Goal: Task Accomplishment & Management: Manage account settings

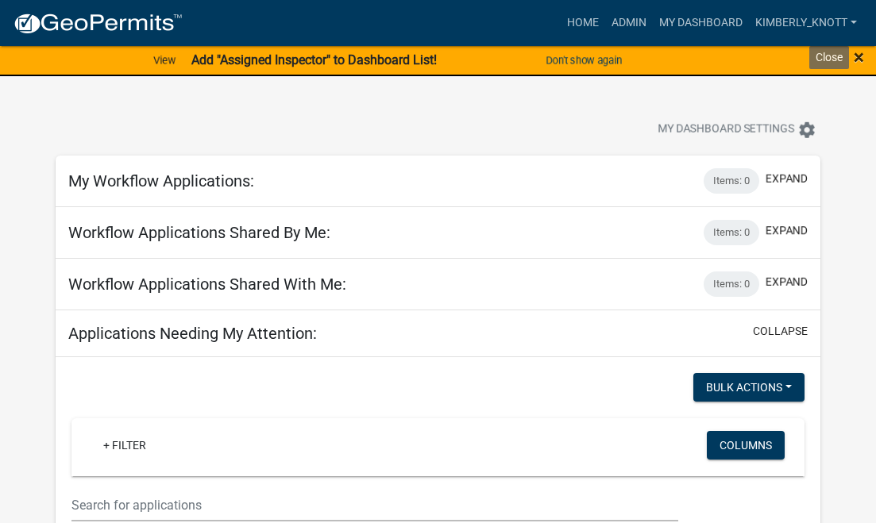
click at [859, 57] on span "×" at bounding box center [859, 57] width 10 height 22
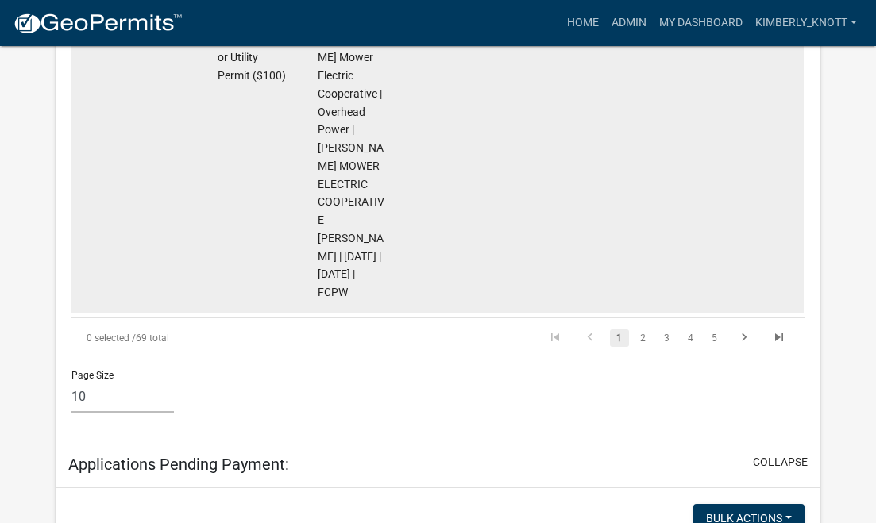
scroll to position [2620, 0]
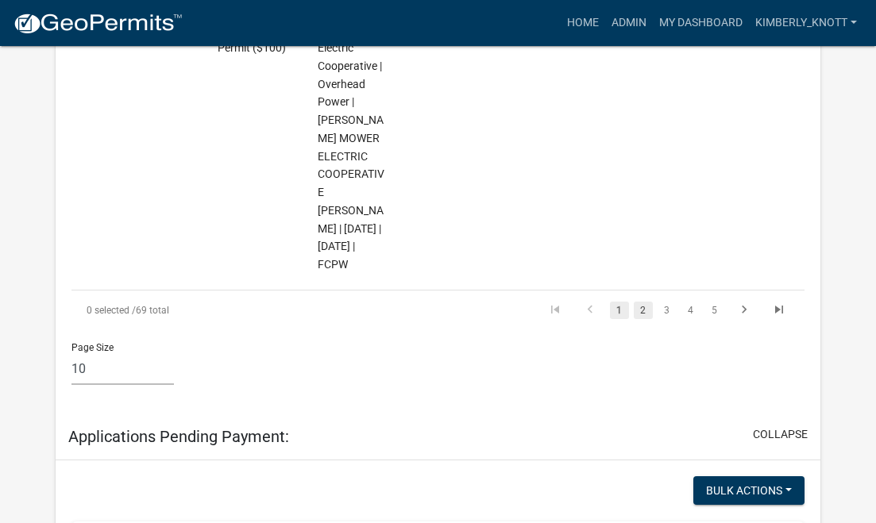
click at [643, 319] on link "2" at bounding box center [643, 310] width 19 height 17
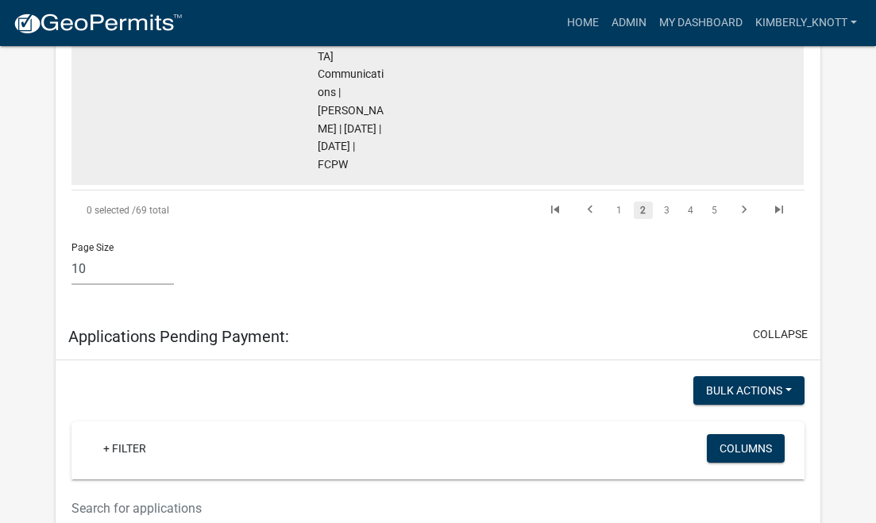
scroll to position [2508, 0]
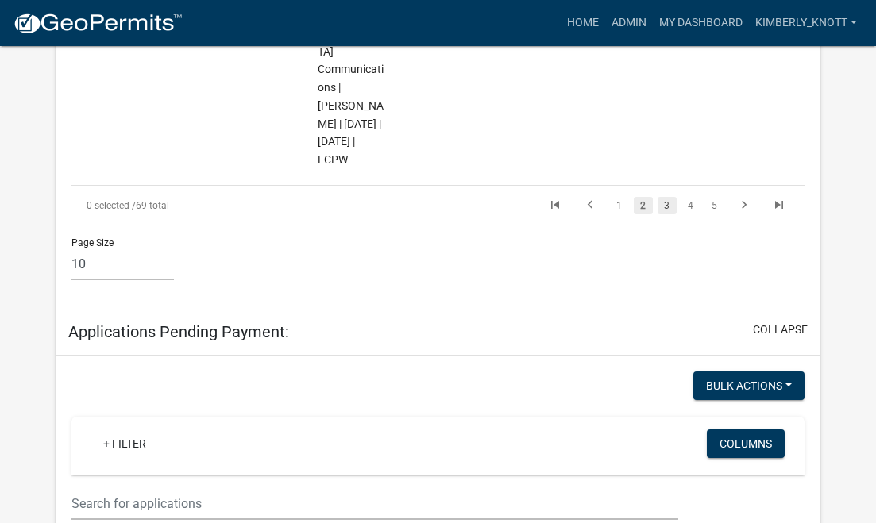
click at [665, 207] on link "3" at bounding box center [666, 205] width 19 height 17
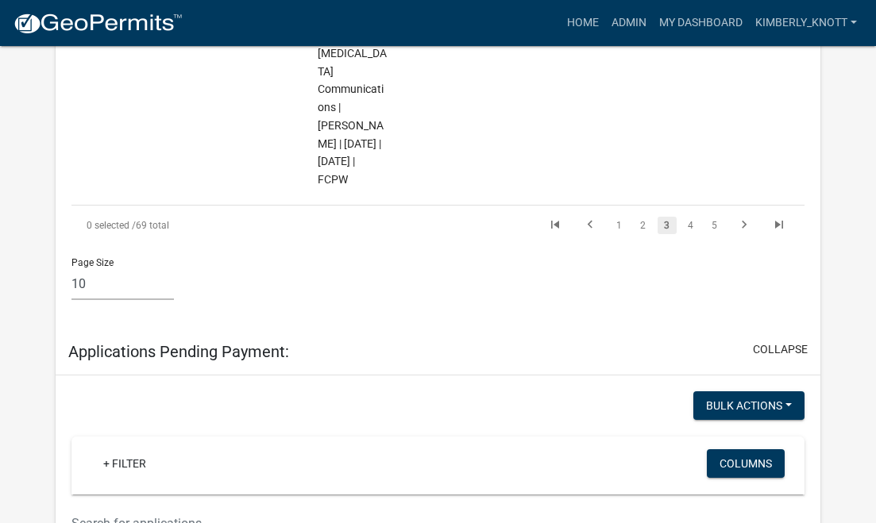
scroll to position [2869, 0]
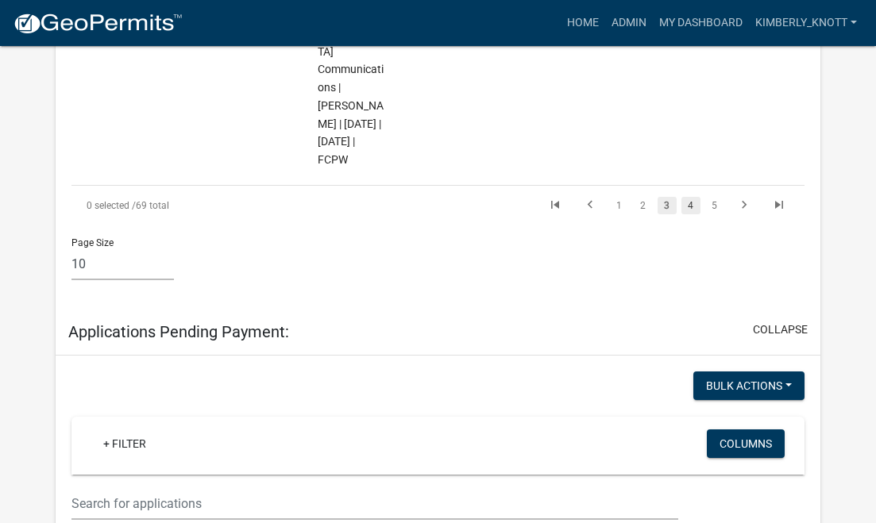
click at [691, 206] on link "4" at bounding box center [690, 205] width 19 height 17
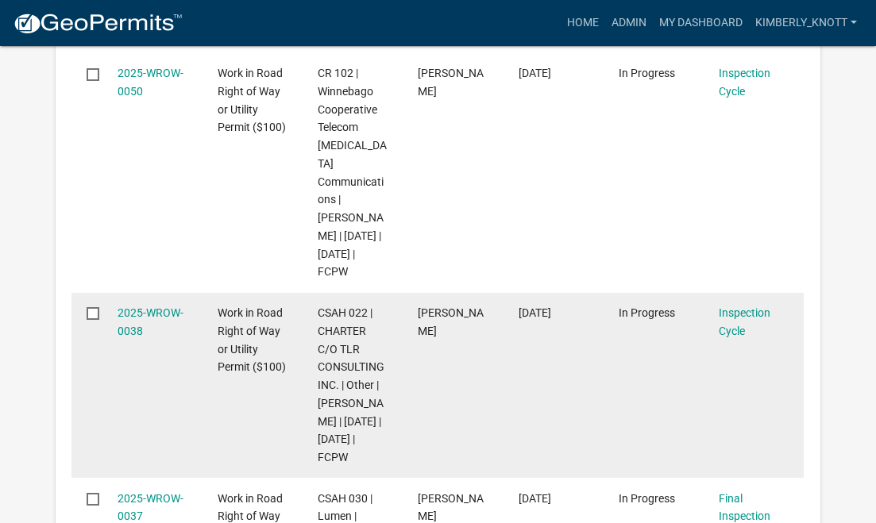
scroll to position [2762, 0]
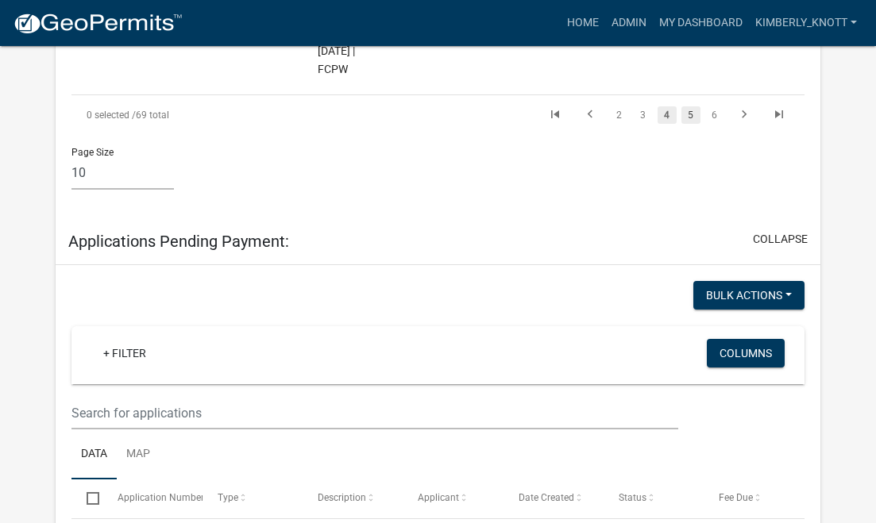
click at [691, 124] on link "5" at bounding box center [690, 114] width 19 height 17
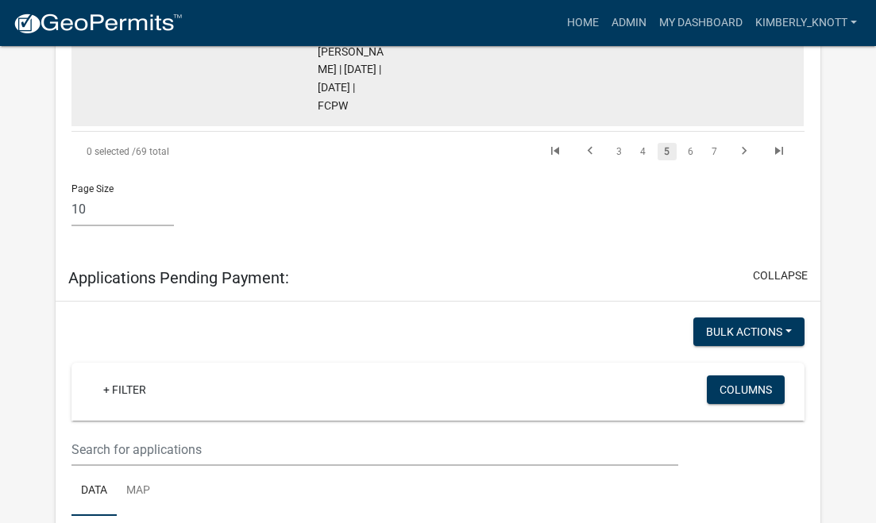
scroll to position [2628, 0]
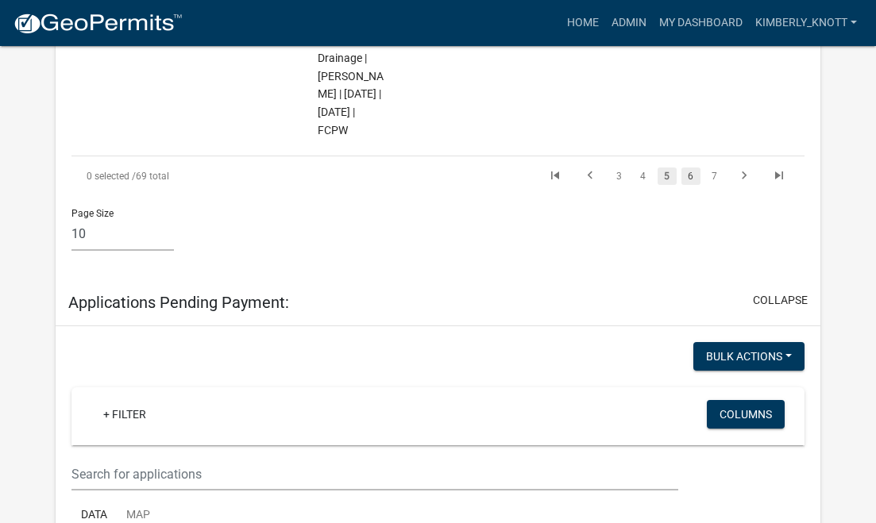
click at [692, 185] on link "6" at bounding box center [690, 176] width 19 height 17
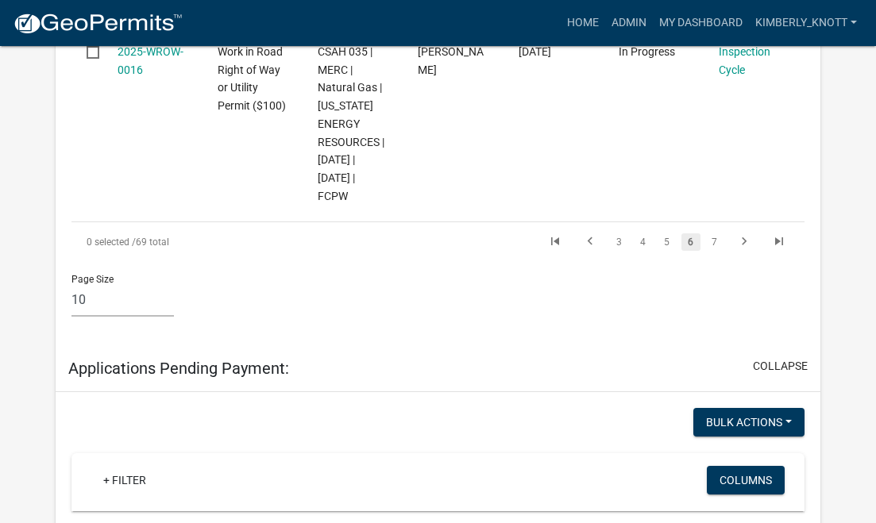
scroll to position [2249, 0]
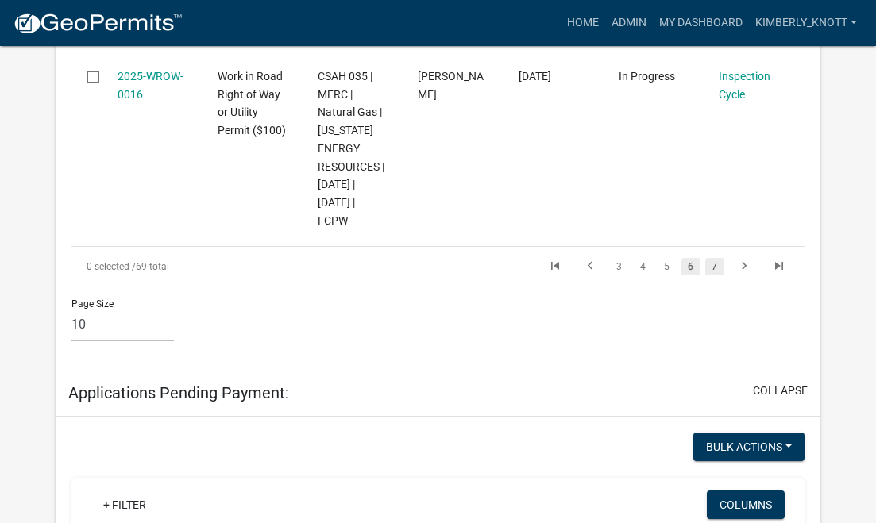
click at [718, 258] on link "7" at bounding box center [714, 266] width 19 height 17
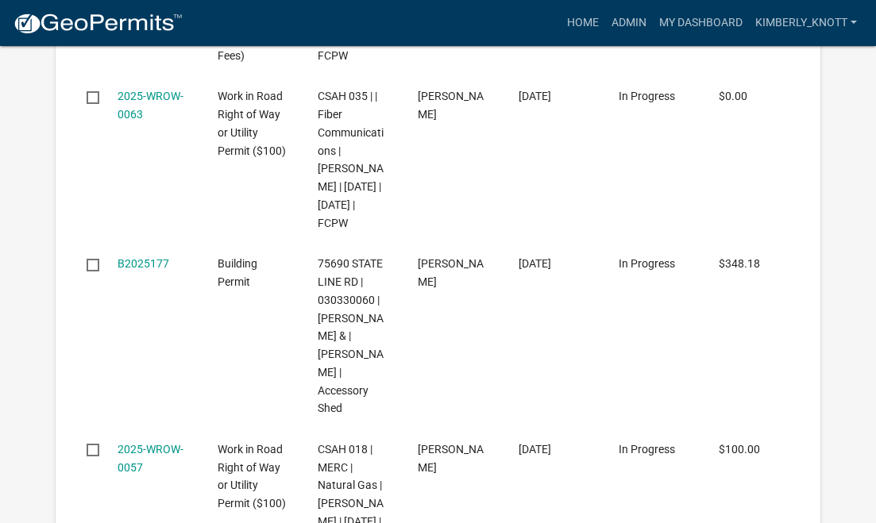
scroll to position [4693, 0]
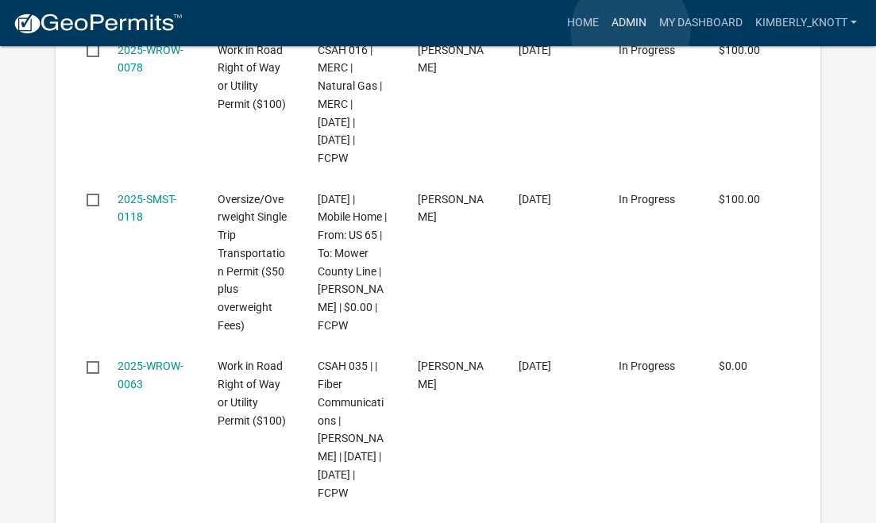
click at [630, 31] on link "Admin" at bounding box center [629, 23] width 48 height 30
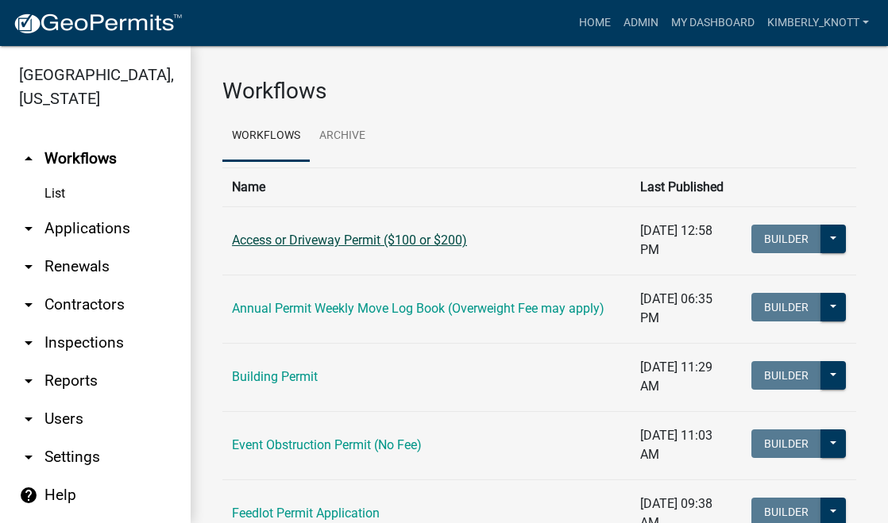
click at [361, 245] on link "Access or Driveway Permit ($100 or $200)" at bounding box center [349, 240] width 235 height 15
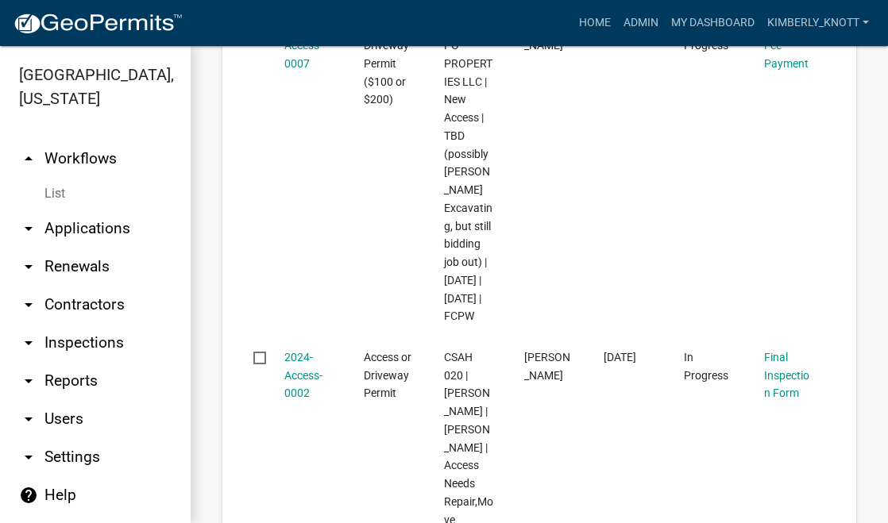
scroll to position [2453, 0]
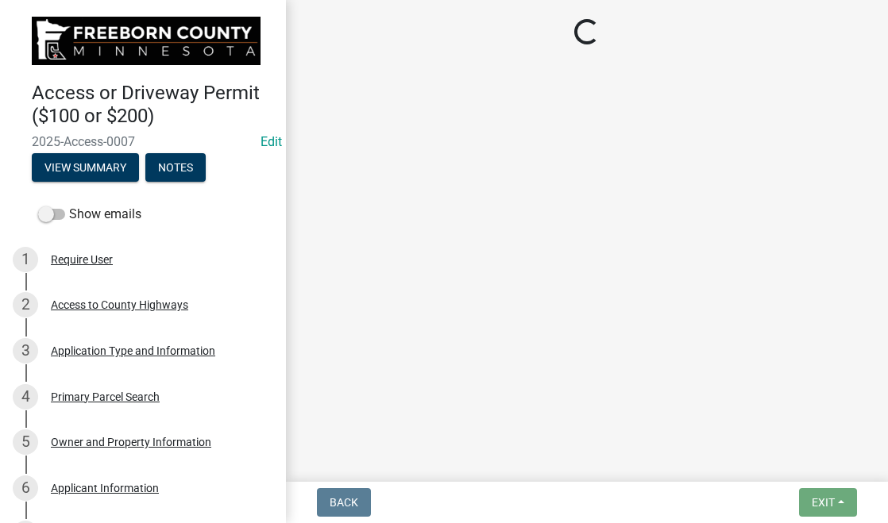
select select "3: 3"
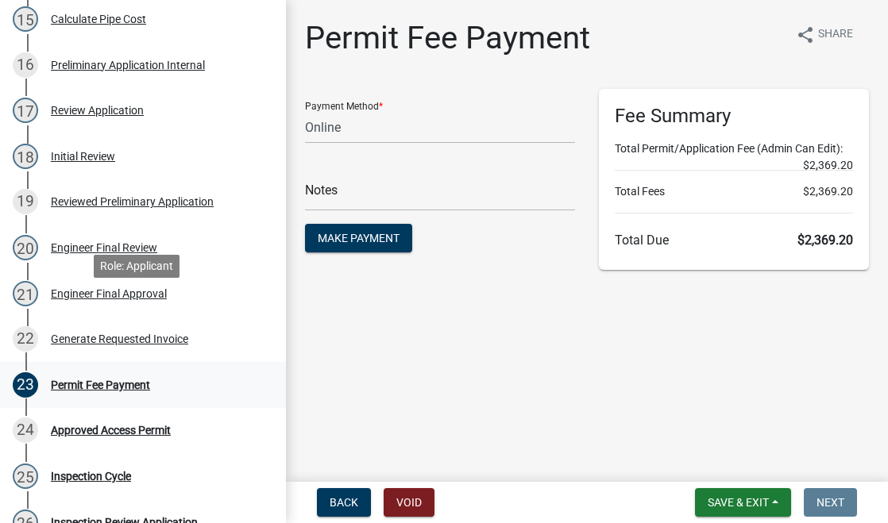
scroll to position [953, 0]
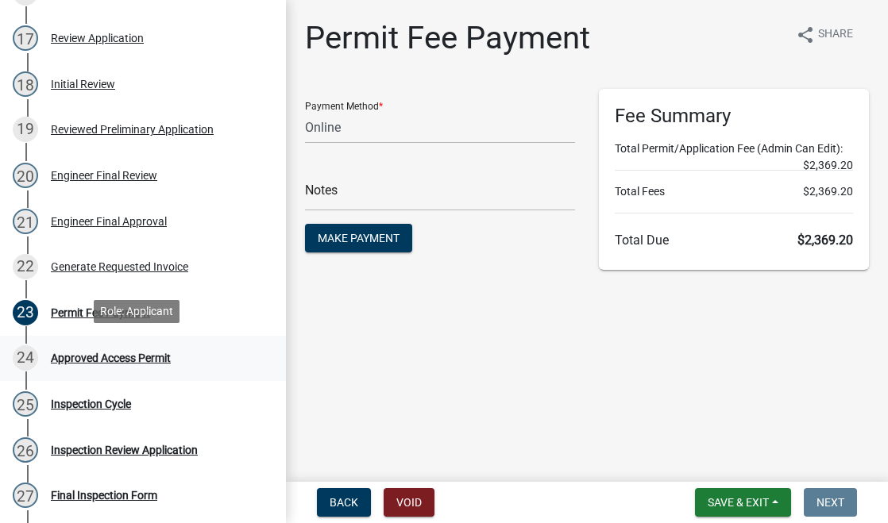
click at [96, 353] on div "Approved Access Permit" at bounding box center [111, 358] width 120 height 11
click at [74, 261] on div "Generate Requested Invoice" at bounding box center [119, 266] width 137 height 11
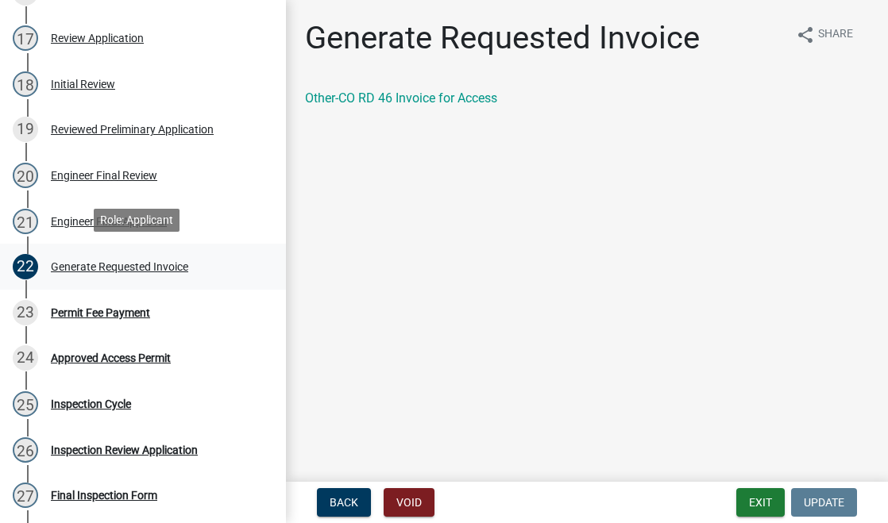
click at [137, 261] on div "Generate Requested Invoice" at bounding box center [119, 266] width 137 height 11
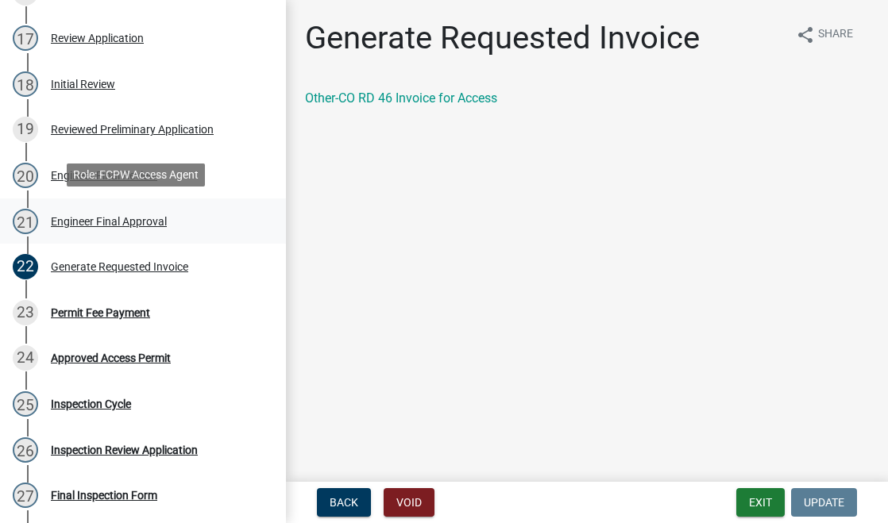
click at [132, 217] on div "Engineer Final Approval" at bounding box center [109, 221] width 116 height 11
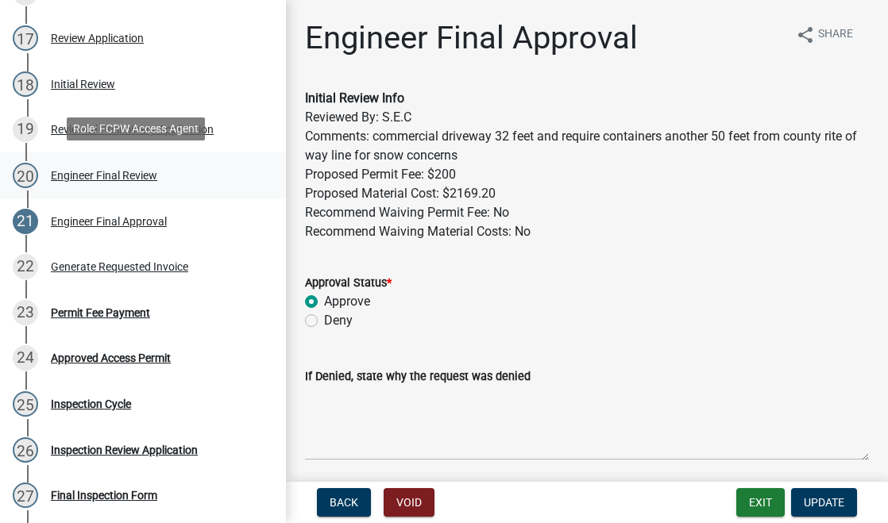
click at [79, 170] on div "Engineer Final Review" at bounding box center [104, 175] width 106 height 11
